Goal: Task Accomplishment & Management: Manage account settings

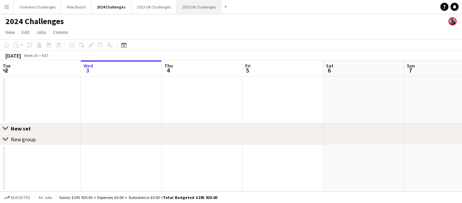
click at [184, 6] on button "2025 UK Challenges Close" at bounding box center [199, 6] width 45 height 13
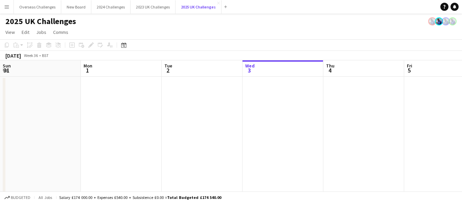
scroll to position [0, 162]
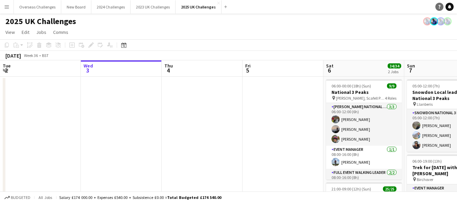
click at [448, 5] on icon "Notifications" at bounding box center [450, 7] width 4 height 4
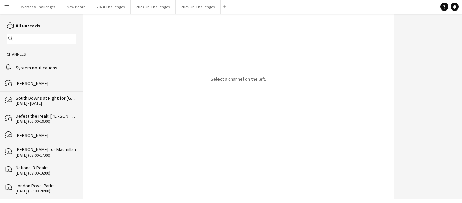
click at [47, 68] on div "System notifications" at bounding box center [46, 68] width 61 height 6
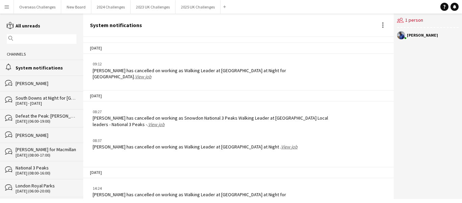
scroll to position [1046, 0]
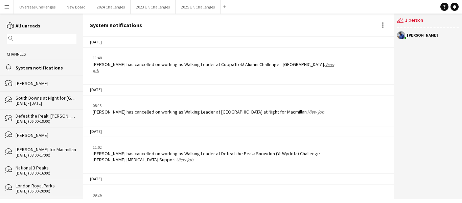
click at [23, 66] on div "System notifications" at bounding box center [46, 68] width 61 height 6
click at [189, 9] on button "2025 UK Challenges Close" at bounding box center [198, 6] width 45 height 13
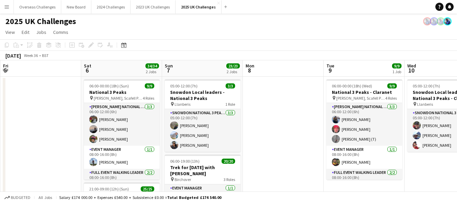
drag, startPoint x: 242, startPoint y: 99, endPoint x: 249, endPoint y: 115, distance: 16.7
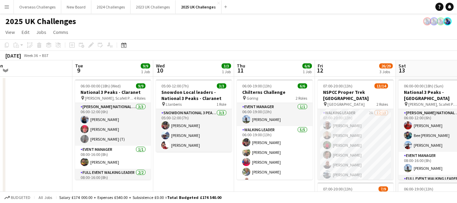
scroll to position [0, 196]
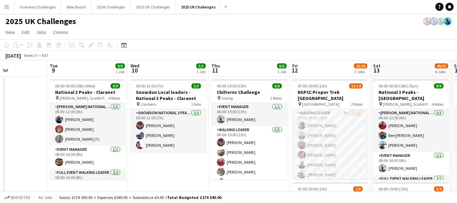
drag, startPoint x: 277, startPoint y: 115, endPoint x: 0, endPoint y: 134, distance: 278.1
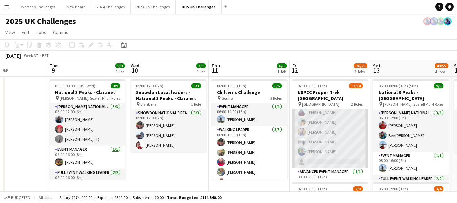
scroll to position [87, 0]
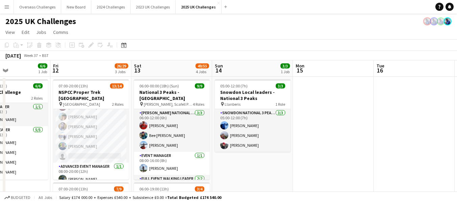
drag, startPoint x: 275, startPoint y: 165, endPoint x: 35, endPoint y: 167, distance: 239.8
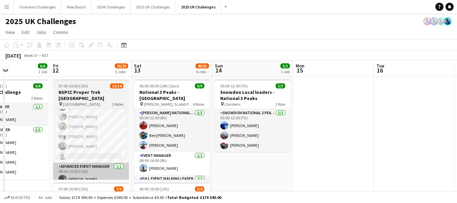
scroll to position [0, 273]
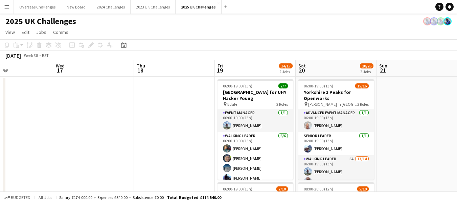
drag, startPoint x: 416, startPoint y: 120, endPoint x: 78, endPoint y: 156, distance: 339.9
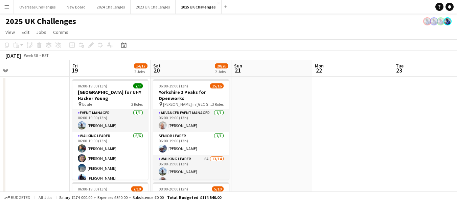
scroll to position [0, 262]
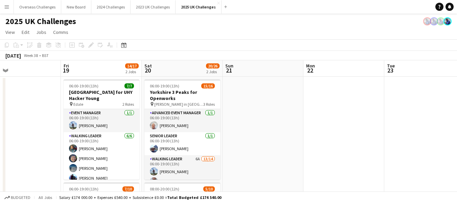
drag, startPoint x: 155, startPoint y: 138, endPoint x: 0, endPoint y: 154, distance: 155.8
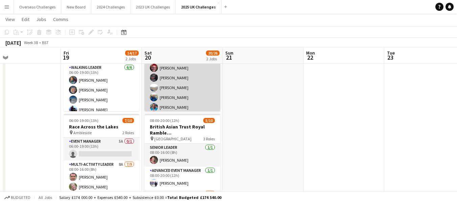
scroll to position [92, 0]
click at [182, 86] on app-card-role "Walking Leader 6A 13/14 06:00-19:00 (13h) [PERSON_NAME] [PERSON_NAME] [PERSON_N…" at bounding box center [182, 69] width 76 height 151
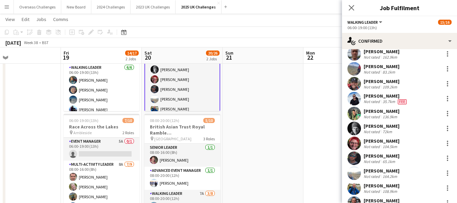
scroll to position [0, 0]
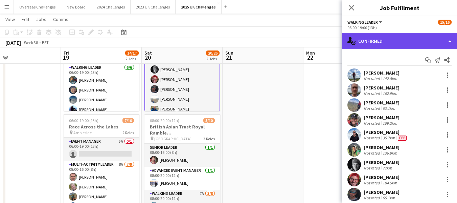
click at [383, 43] on div "single-neutral-actions-check-2 Confirmed" at bounding box center [399, 41] width 115 height 16
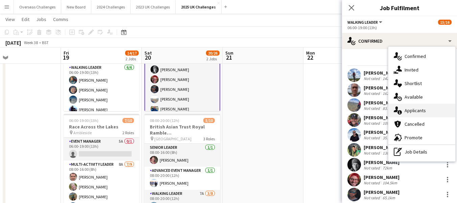
click at [420, 109] on span "Applicants" at bounding box center [415, 110] width 21 height 6
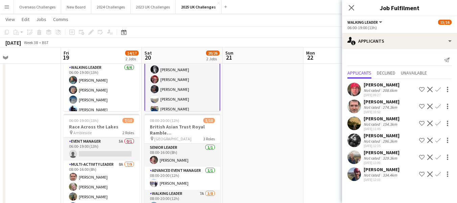
click at [438, 154] on app-icon "Confirm" at bounding box center [437, 156] width 5 height 5
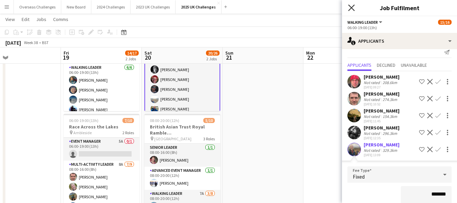
click at [351, 6] on icon "Close pop-in" at bounding box center [351, 7] width 6 height 6
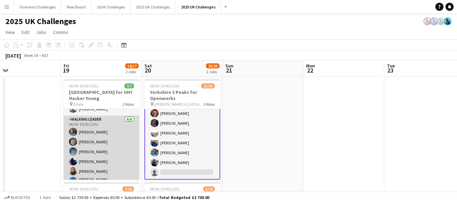
scroll to position [0, 0]
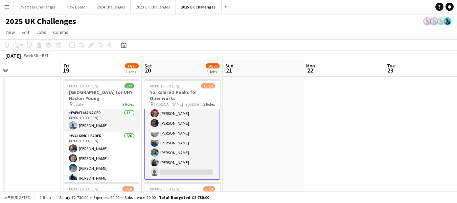
click at [189, 136] on app-card-role "Walking Leader 6A 13/14 06:00-19:00 (13h) [PERSON_NAME] [PERSON_NAME] [PERSON_N…" at bounding box center [182, 103] width 76 height 152
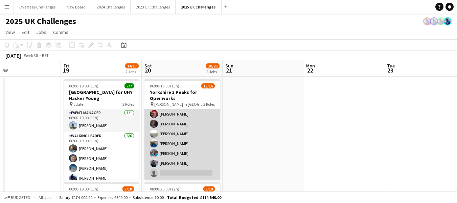
click at [176, 132] on app-card-role "Walking Leader 6A 13/14 06:00-19:00 (13h) [PERSON_NAME] [PERSON_NAME] [PERSON_N…" at bounding box center [182, 104] width 76 height 151
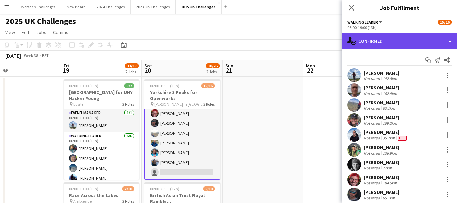
click at [373, 42] on div "single-neutral-actions-check-2 Confirmed" at bounding box center [399, 41] width 115 height 16
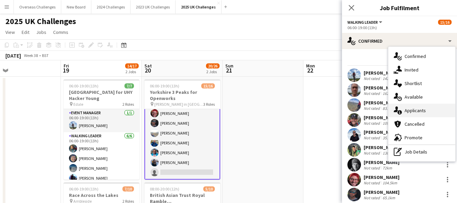
click at [417, 109] on span "Applicants" at bounding box center [415, 110] width 21 height 6
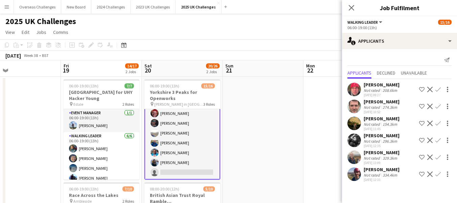
click at [439, 156] on app-icon "Confirm" at bounding box center [437, 156] width 5 height 5
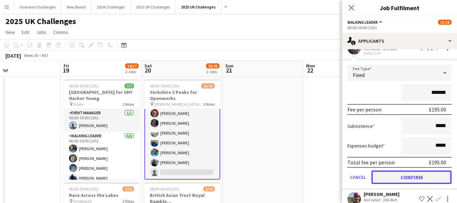
click at [403, 176] on button "Confirm" at bounding box center [411, 177] width 80 height 14
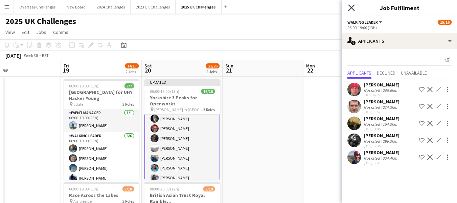
click at [351, 7] on icon at bounding box center [351, 7] width 6 height 6
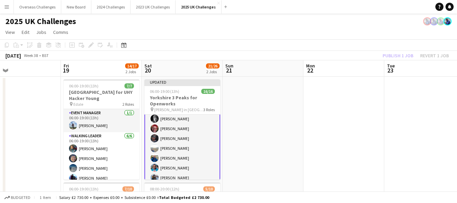
click at [387, 55] on div "Publish 1 job Revert 1 job" at bounding box center [415, 55] width 83 height 9
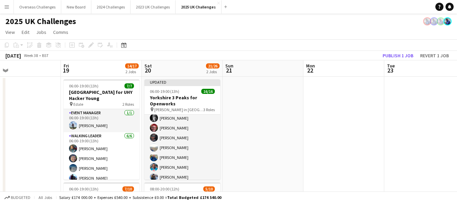
scroll to position [127, 0]
click at [387, 56] on button "Publish 1 job" at bounding box center [398, 55] width 36 height 9
